Goal: Task Accomplishment & Management: Use online tool/utility

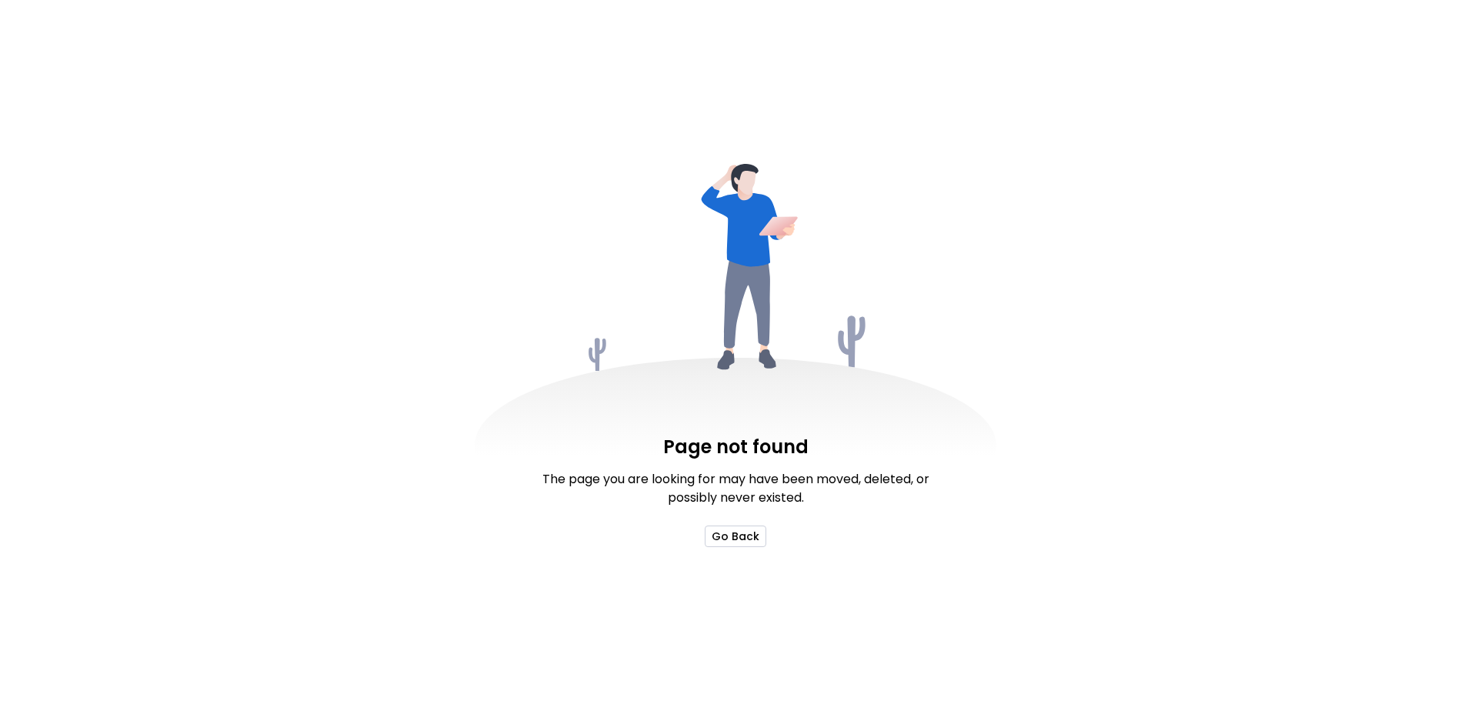
click at [744, 538] on button "Go Back" at bounding box center [736, 536] width 62 height 22
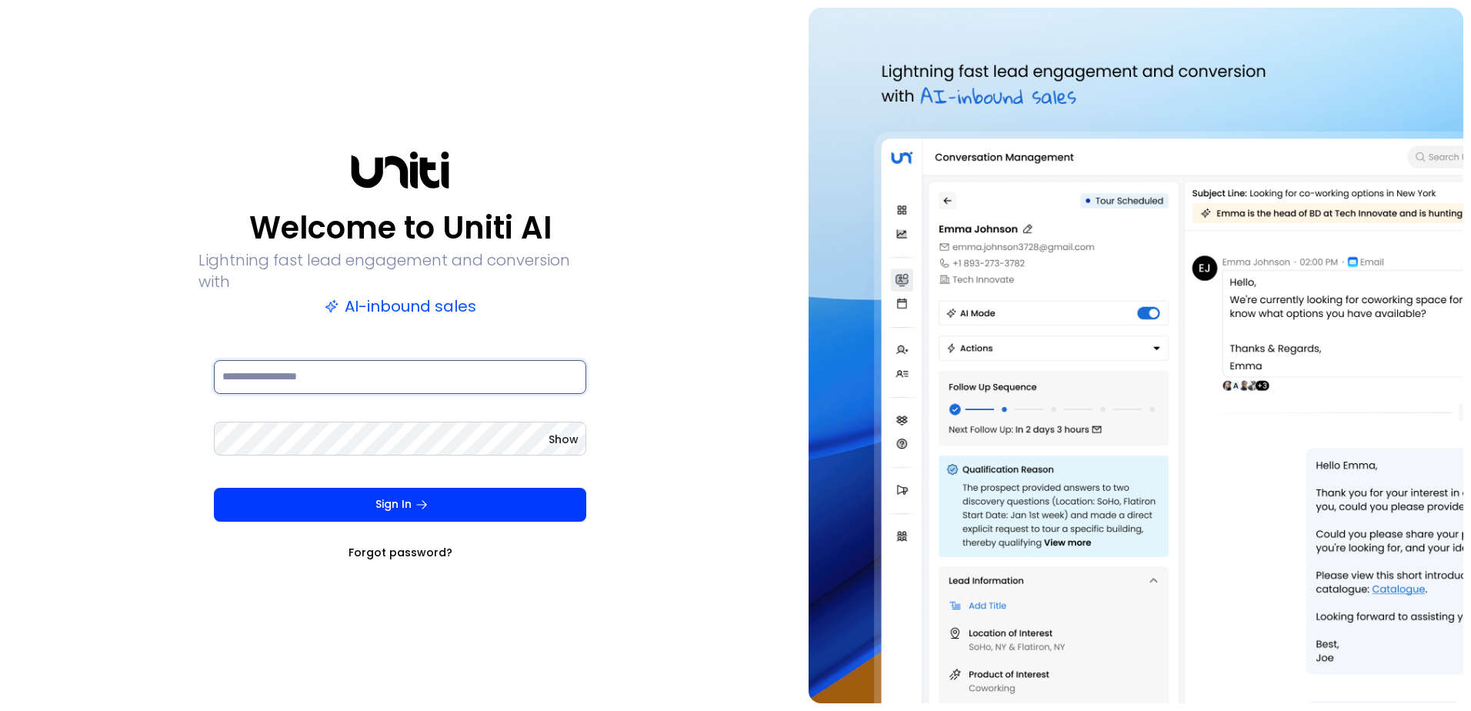
type input "**********"
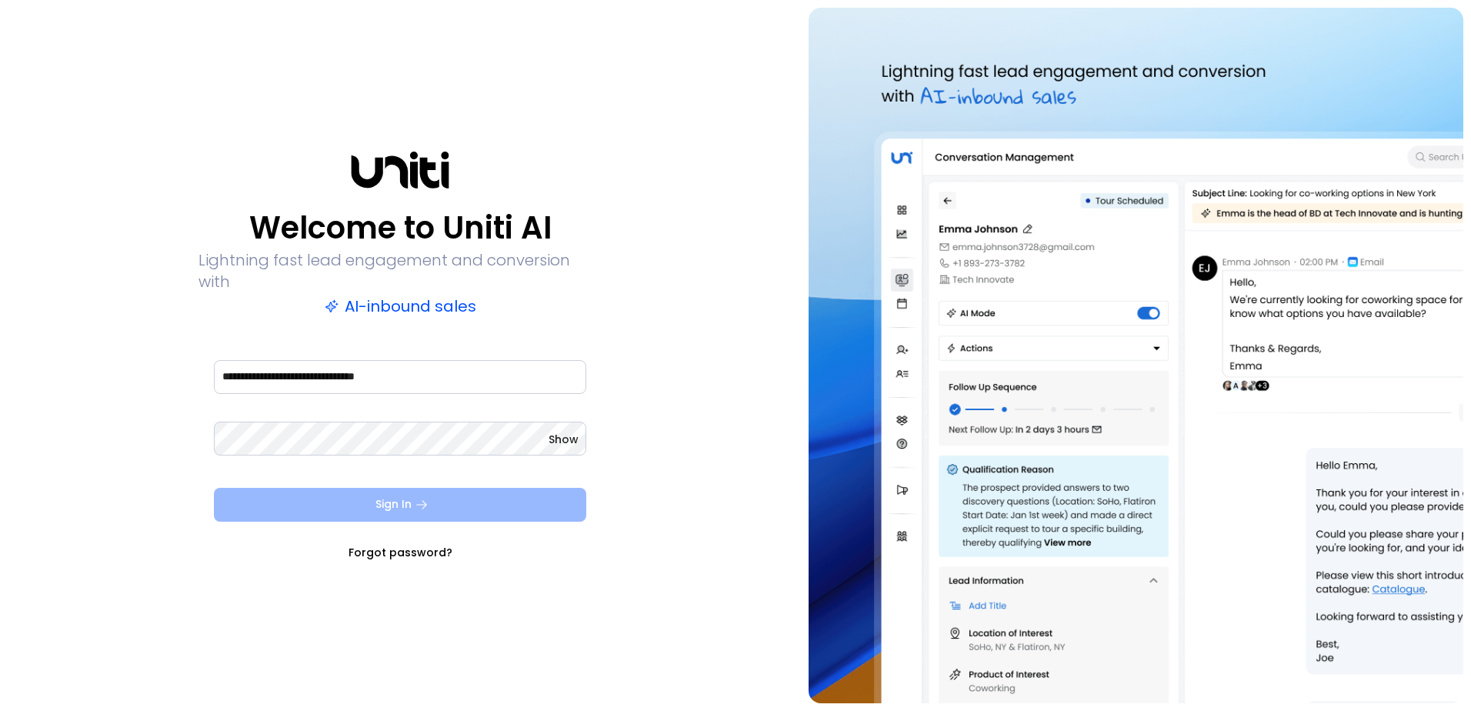
click at [342, 505] on button "Sign In" at bounding box center [400, 505] width 372 height 34
